Goal: Transaction & Acquisition: Book appointment/travel/reservation

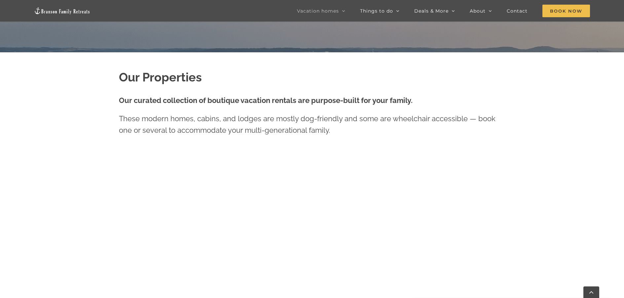
scroll to position [331, 0]
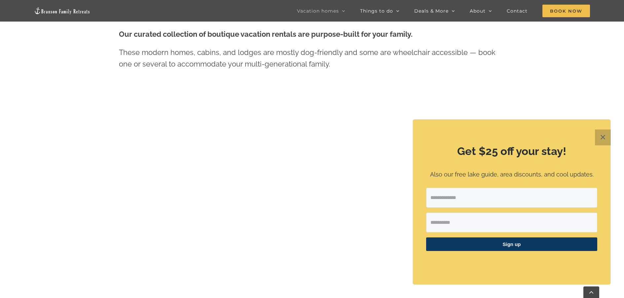
click at [601, 139] on button "✕" at bounding box center [603, 137] width 16 height 16
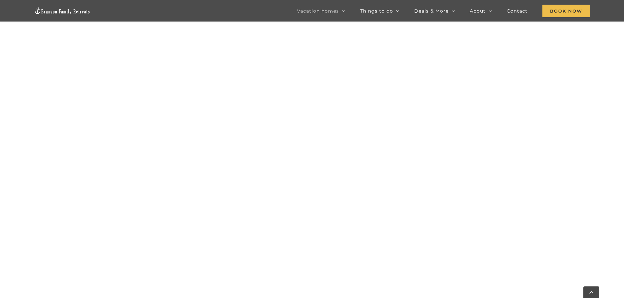
scroll to position [598, 0]
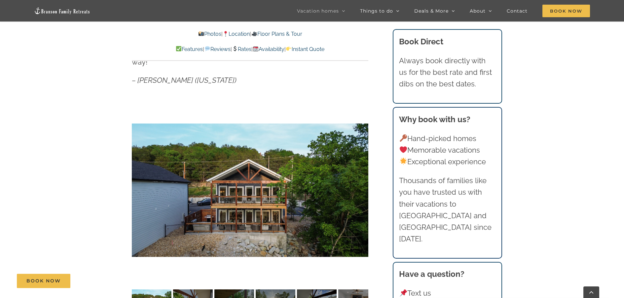
scroll to position [529, 0]
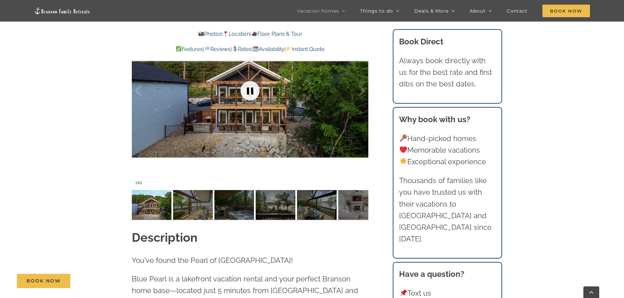
click at [249, 80] on link at bounding box center [250, 90] width 26 height 26
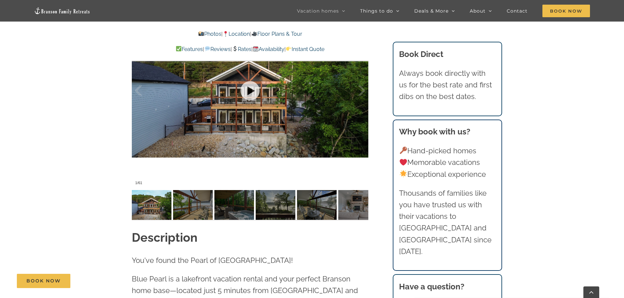
scroll to position [496, 0]
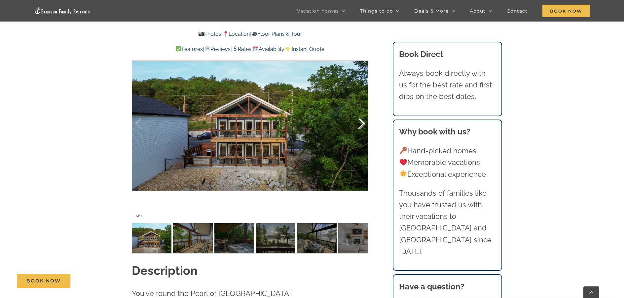
click at [360, 109] on div at bounding box center [355, 123] width 20 height 41
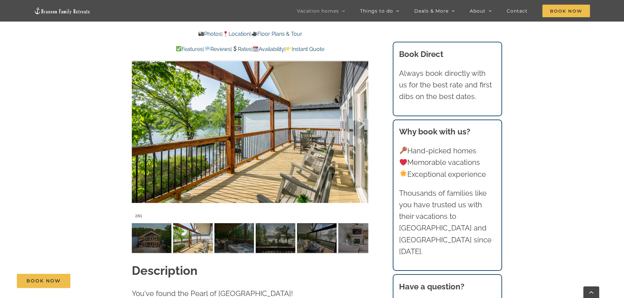
click at [360, 109] on div at bounding box center [355, 123] width 20 height 41
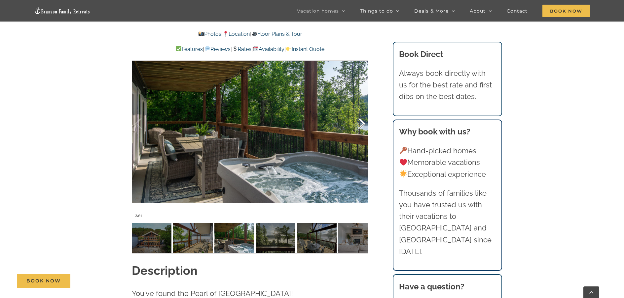
click at [360, 109] on div at bounding box center [355, 123] width 20 height 41
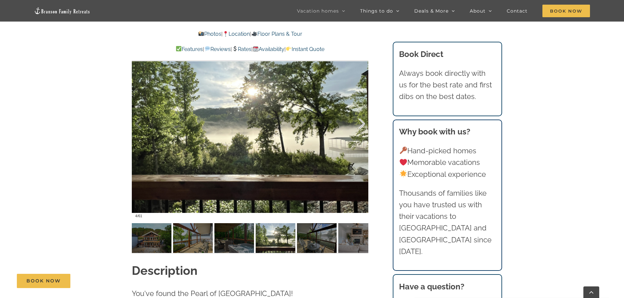
click at [360, 109] on div at bounding box center [355, 123] width 20 height 41
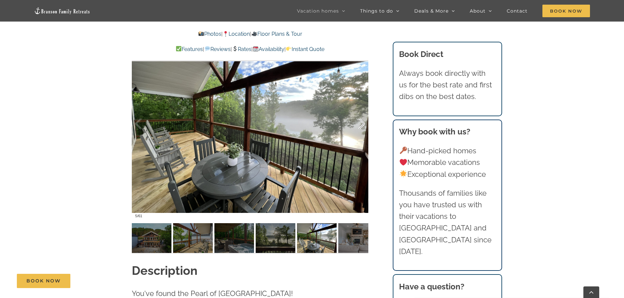
click at [360, 109] on div at bounding box center [355, 123] width 20 height 41
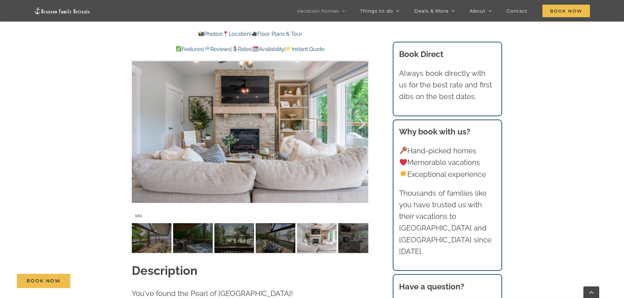
click at [360, 109] on div at bounding box center [355, 123] width 20 height 41
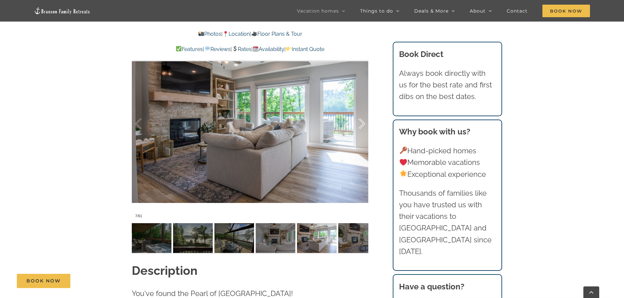
click at [360, 109] on div at bounding box center [355, 123] width 20 height 41
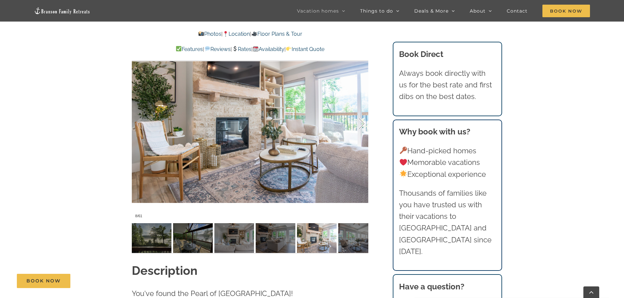
click at [360, 109] on div at bounding box center [355, 123] width 20 height 41
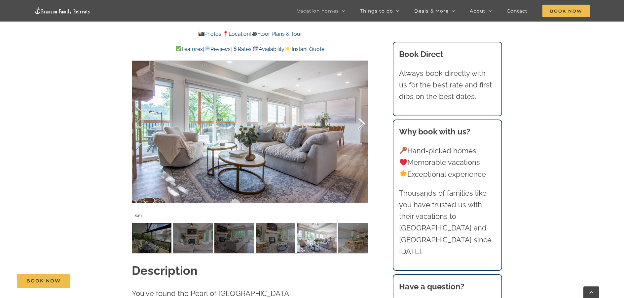
click at [360, 109] on div at bounding box center [355, 123] width 20 height 41
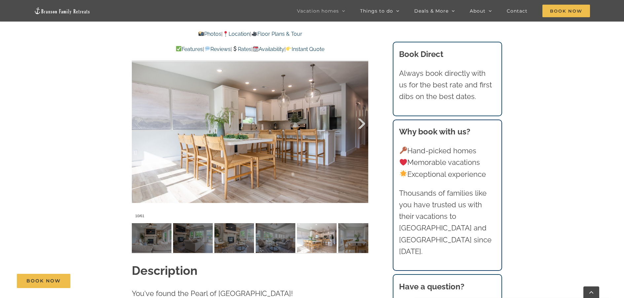
click at [360, 109] on div at bounding box center [355, 123] width 20 height 41
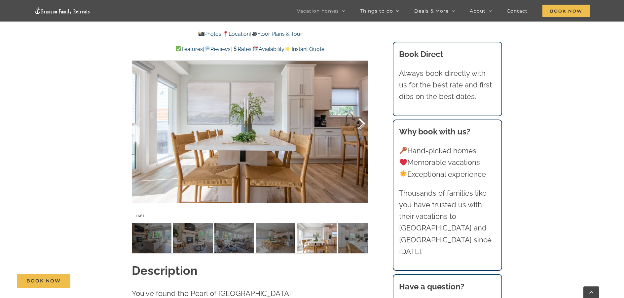
click at [360, 109] on div at bounding box center [355, 123] width 20 height 41
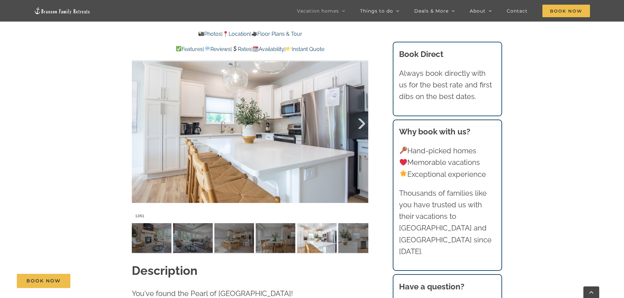
click at [360, 109] on div at bounding box center [355, 123] width 20 height 41
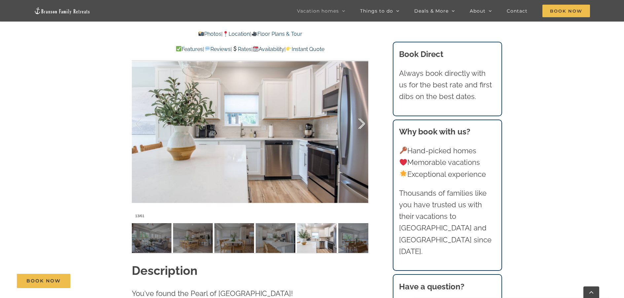
click at [360, 109] on div at bounding box center [355, 123] width 20 height 41
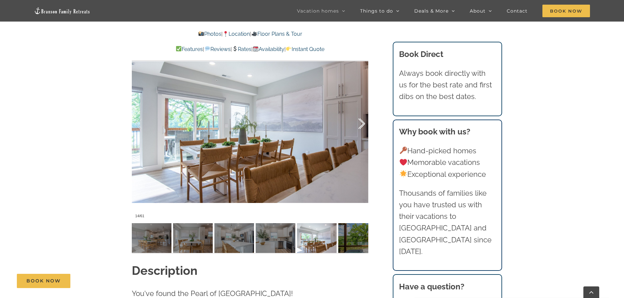
click at [360, 109] on div at bounding box center [355, 123] width 20 height 41
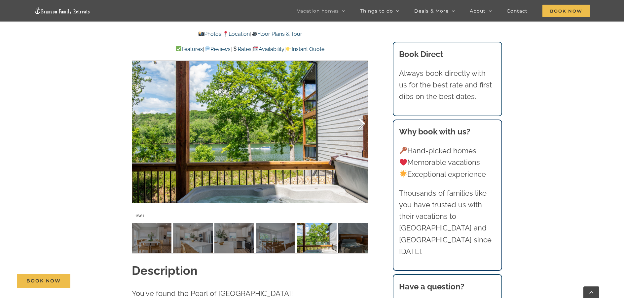
click at [360, 109] on div at bounding box center [355, 123] width 20 height 41
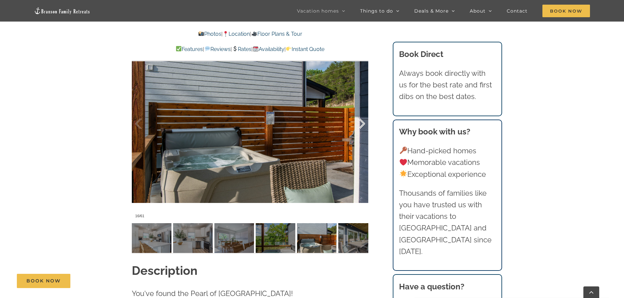
click at [360, 109] on div at bounding box center [355, 123] width 20 height 41
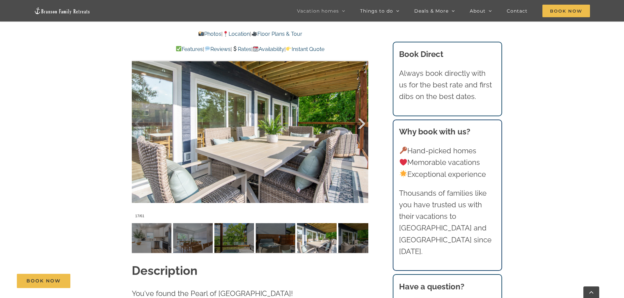
click at [360, 109] on div at bounding box center [355, 123] width 20 height 41
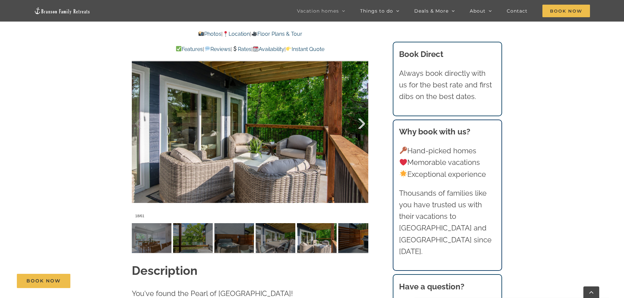
click at [360, 109] on div at bounding box center [355, 123] width 20 height 41
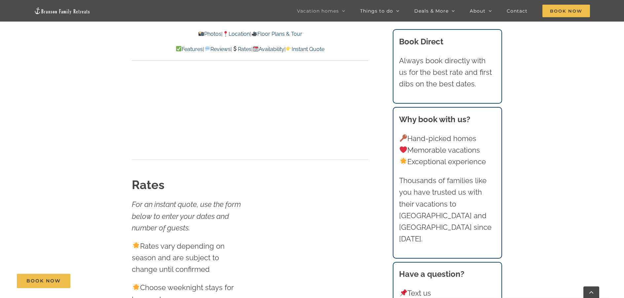
scroll to position [3801, 0]
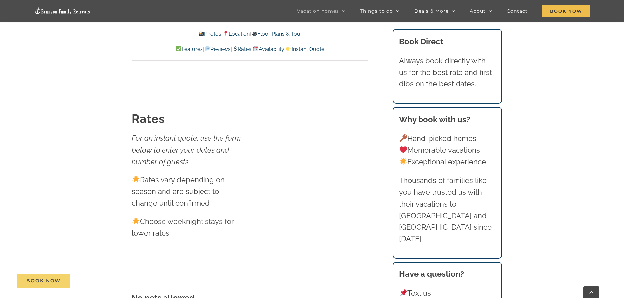
click at [44, 284] on link "Book Now" at bounding box center [44, 280] width 54 height 14
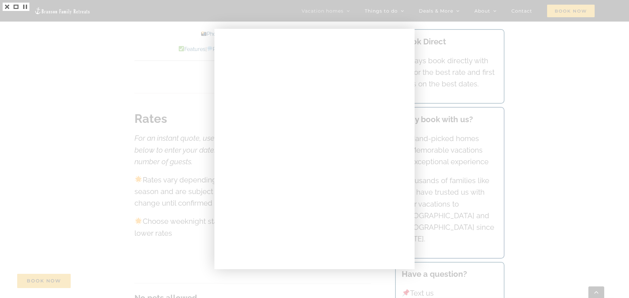
click at [184, 238] on div at bounding box center [314, 149] width 629 height 298
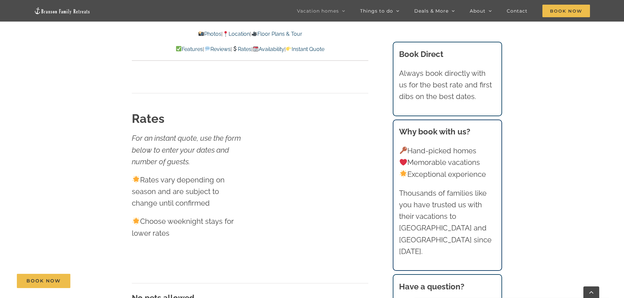
scroll to position [3735, 0]
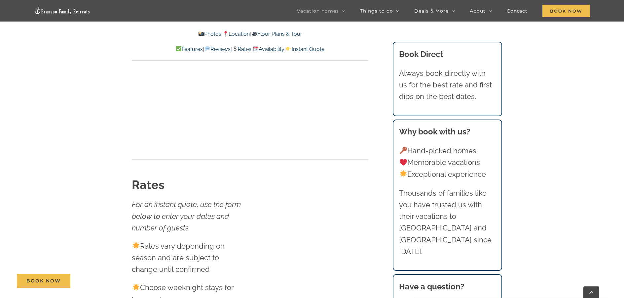
click at [244, 47] on link "Rates" at bounding box center [242, 49] width 20 height 6
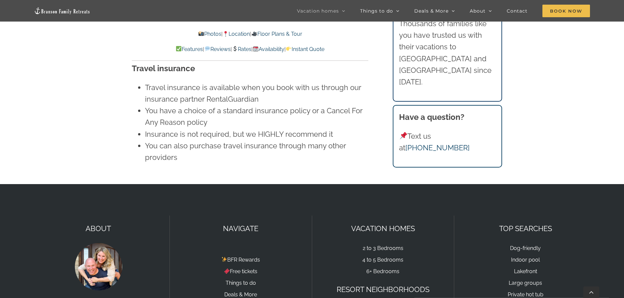
scroll to position [4578, 0]
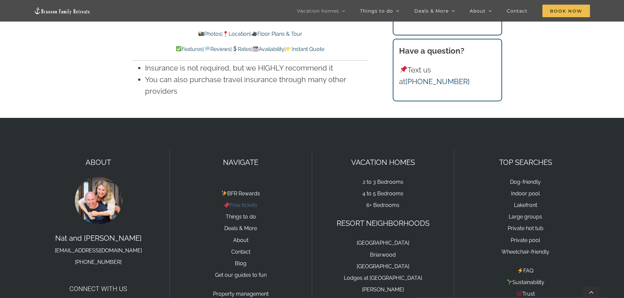
click at [249, 202] on link "Free tickets" at bounding box center [240, 205] width 33 height 6
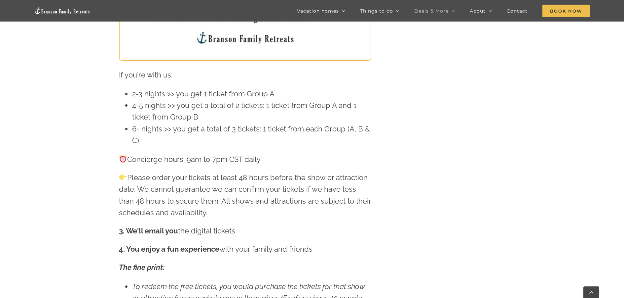
scroll to position [529, 0]
